Goal: Transaction & Acquisition: Purchase product/service

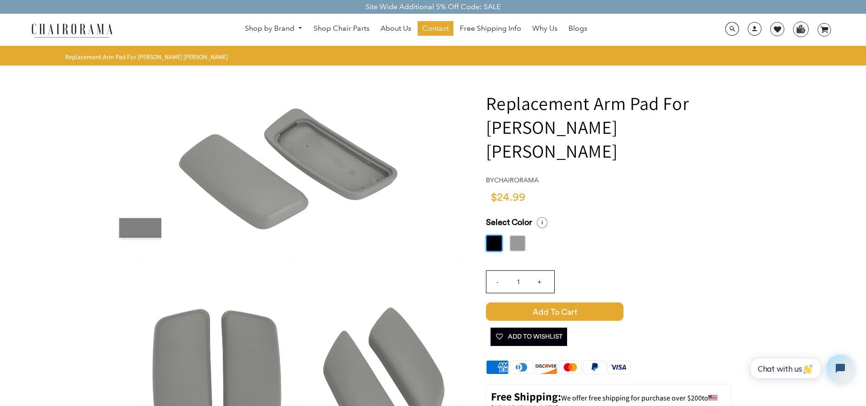
click at [491, 235] on label at bounding box center [494, 243] width 17 height 17
click at [0, 0] on input "radio" at bounding box center [0, 0] width 0 height 0
click at [523, 235] on label at bounding box center [517, 243] width 17 height 17
click at [0, 0] on input "radio" at bounding box center [0, 0] width 0 height 0
click at [503, 220] on div "Select Color Black Grey" at bounding box center [608, 234] width 245 height 34
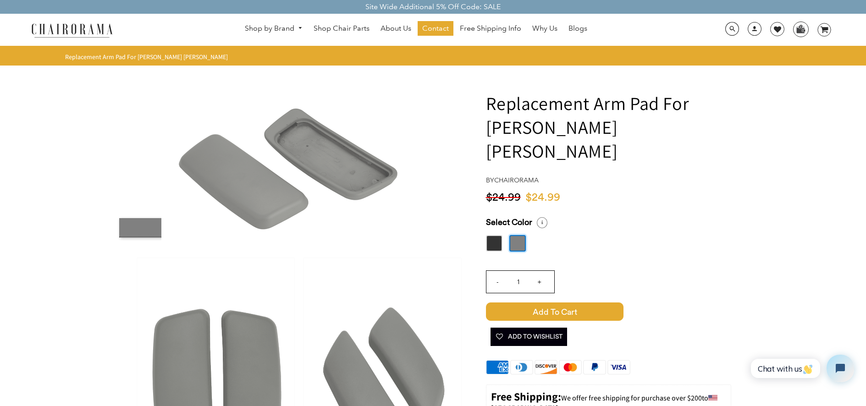
click at [489, 235] on label at bounding box center [494, 243] width 17 height 17
click at [0, 0] on input "radio" at bounding box center [0, 0] width 0 height 0
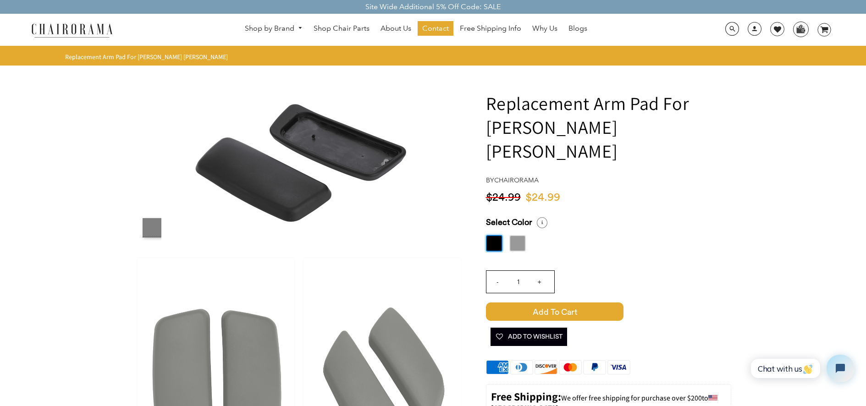
click at [514, 235] on label at bounding box center [517, 243] width 17 height 17
click at [0, 0] on input "radio" at bounding box center [0, 0] width 0 height 0
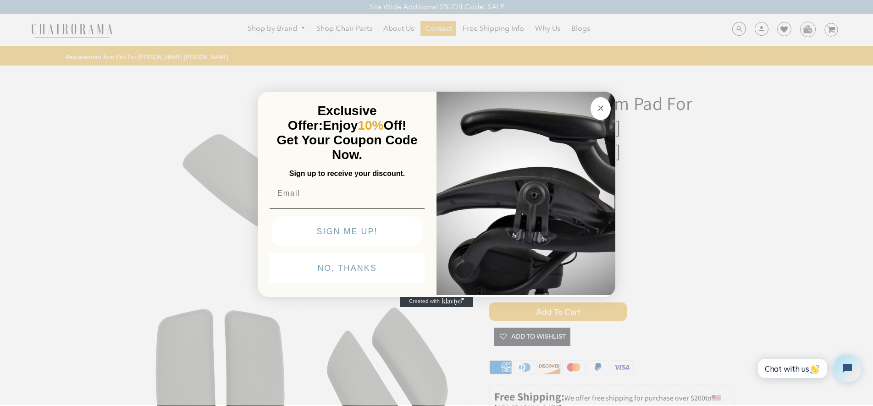
click at [601, 102] on button "Close dialog" at bounding box center [601, 108] width 20 height 23
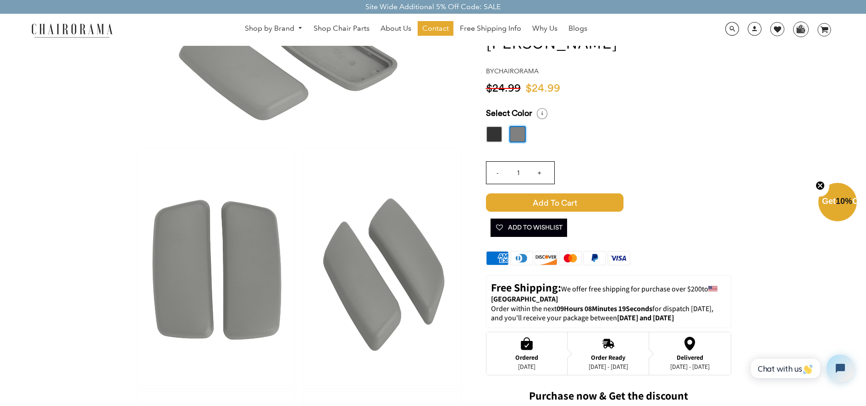
scroll to position [138, 0]
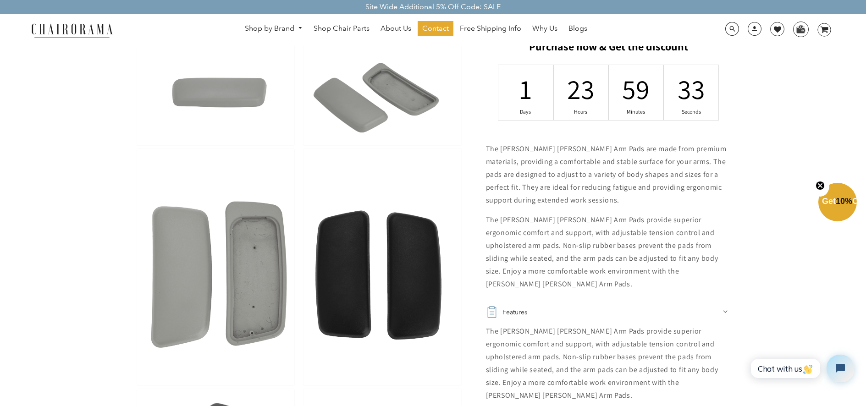
click at [252, 286] on img at bounding box center [215, 267] width 157 height 237
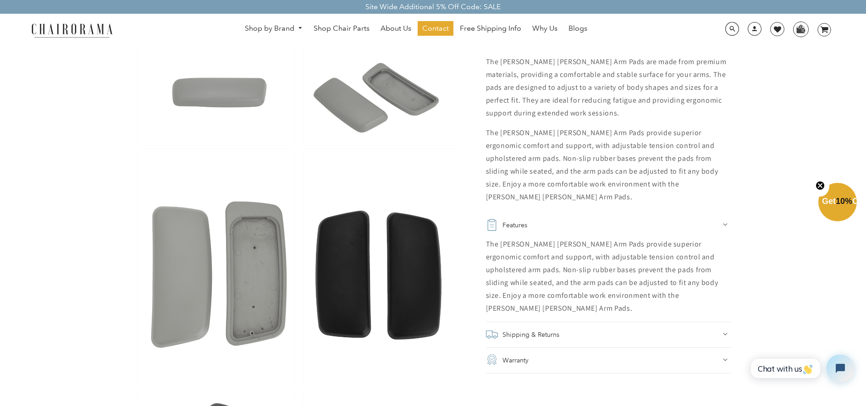
scroll to position [550, 0]
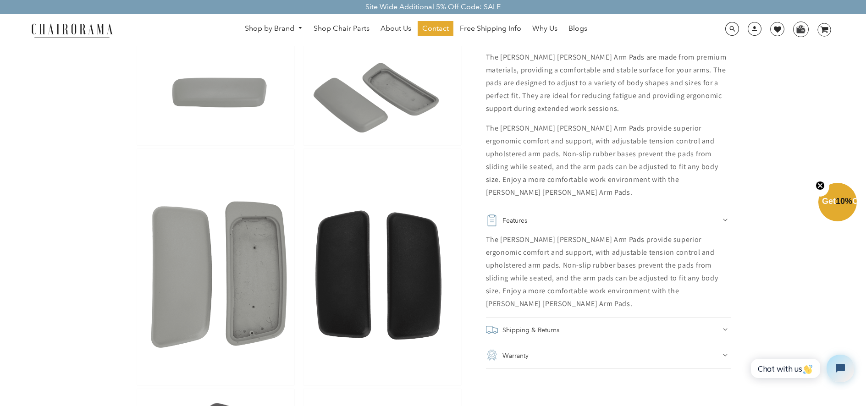
click at [256, 329] on img at bounding box center [215, 267] width 157 height 237
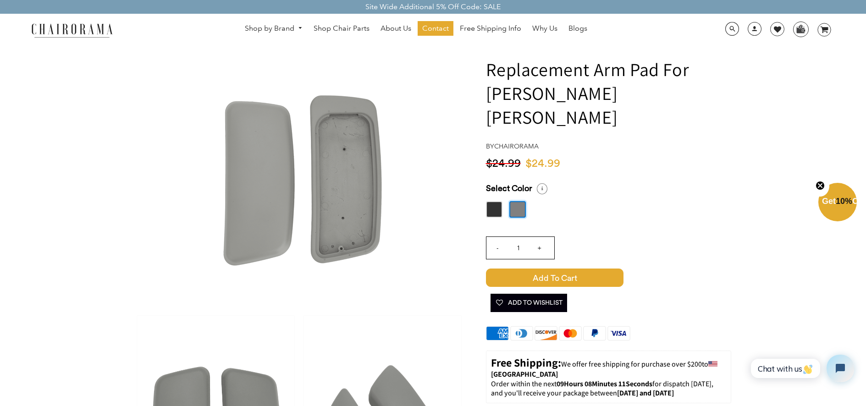
scroll to position [0, 0]
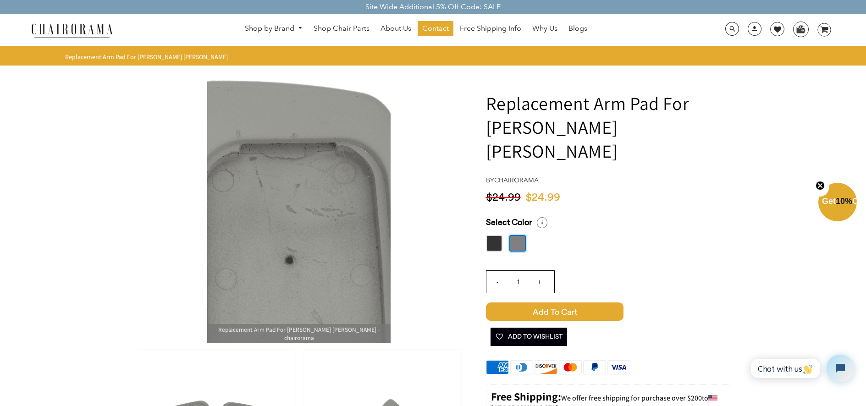
drag, startPoint x: 347, startPoint y: 170, endPoint x: 345, endPoint y: 183, distance: 13.9
click at [345, 183] on img at bounding box center [298, 205] width 183 height 275
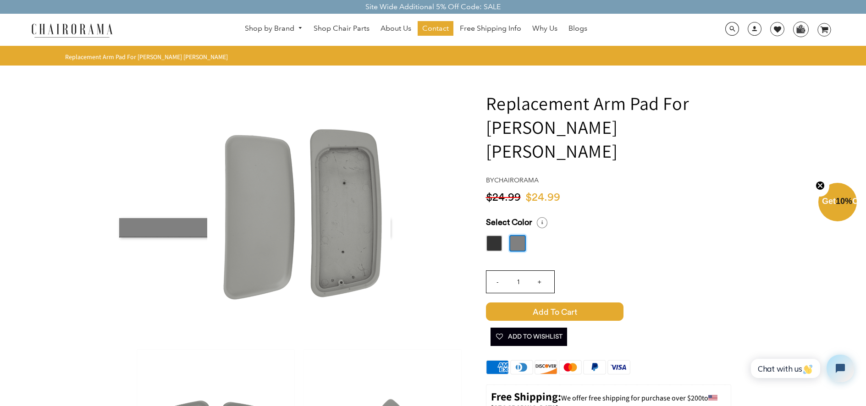
click at [497, 235] on label at bounding box center [494, 243] width 17 height 17
click at [0, 0] on input "radio" at bounding box center [0, 0] width 0 height 0
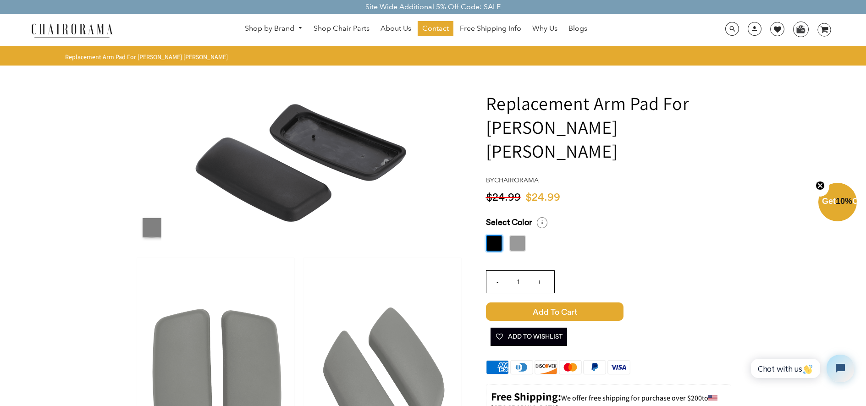
click at [517, 235] on label at bounding box center [517, 243] width 17 height 17
click at [0, 0] on input "radio" at bounding box center [0, 0] width 0 height 0
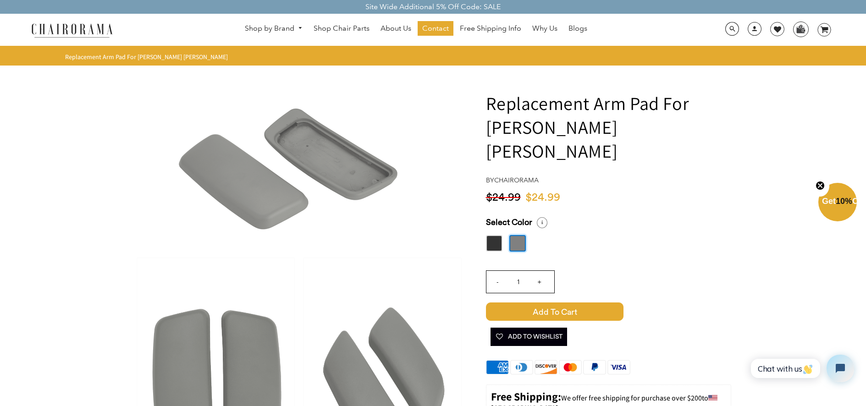
click at [136, 202] on div at bounding box center [299, 159] width 328 height 183
drag, startPoint x: 574, startPoint y: 177, endPoint x: 529, endPoint y: 176, distance: 45.4
click at [529, 191] on div "$24.99 $24.99" at bounding box center [608, 200] width 245 height 19
